Goal: Task Accomplishment & Management: Manage account settings

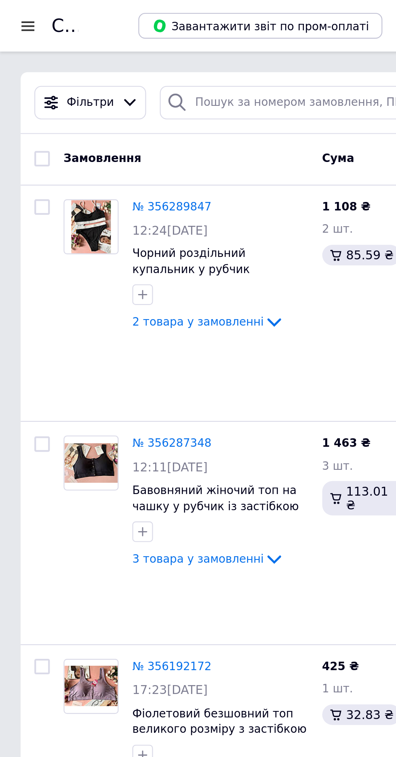
click at [126, 349] on div at bounding box center [104, 355] width 86 height 13
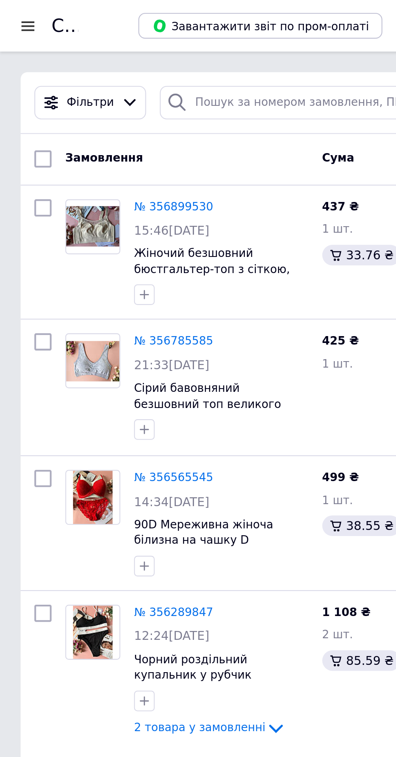
click at [76, 97] on link "№ 356899530" at bounding box center [81, 97] width 37 height 6
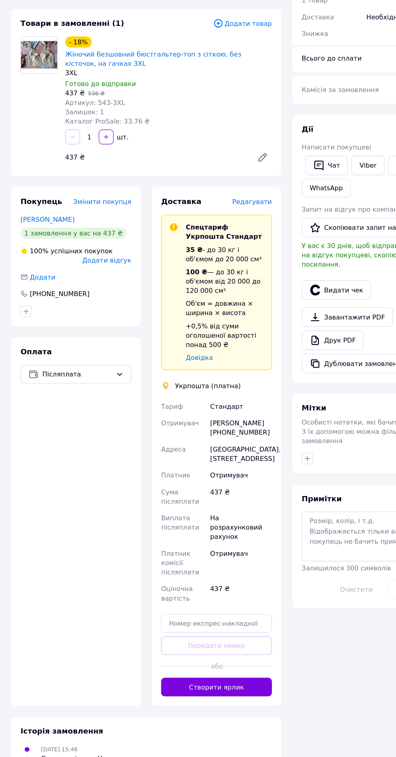
click at [193, 653] on button "Створити ярлик" at bounding box center [188, 658] width 96 height 16
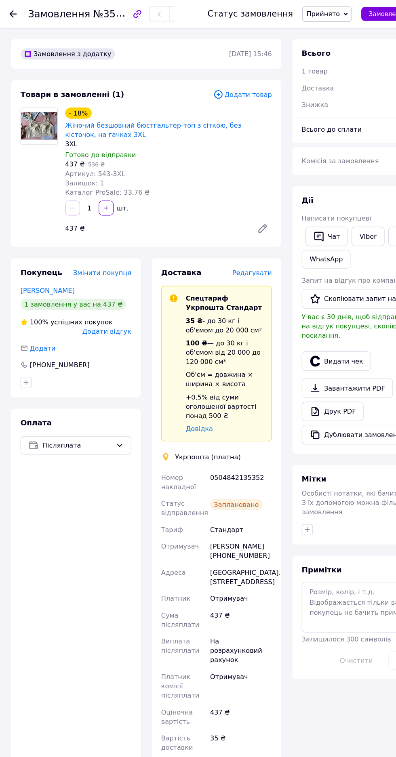
click at [11, 11] on icon at bounding box center [11, 12] width 6 height 6
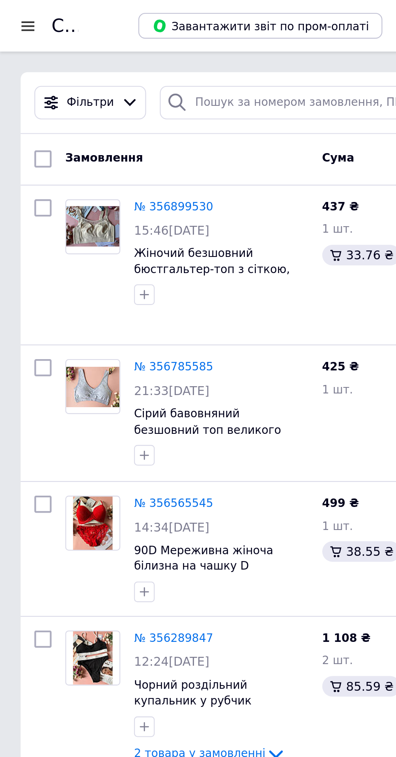
click at [79, 169] on link "№ 356785585" at bounding box center [81, 172] width 37 height 6
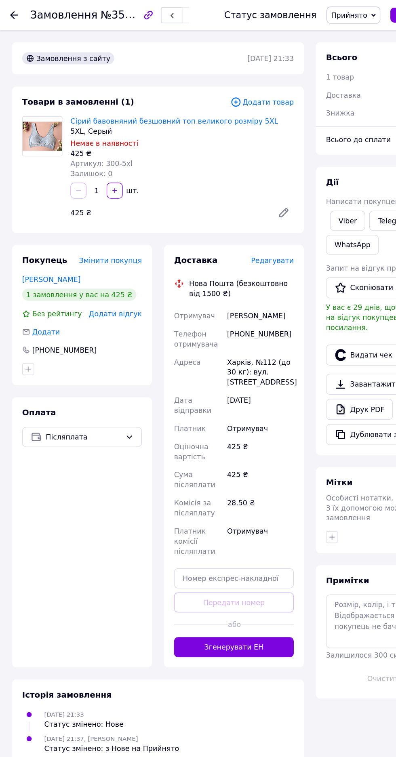
click at [181, 519] on button "Згенерувати ЕН" at bounding box center [188, 520] width 96 height 16
